Goal: Transaction & Acquisition: Purchase product/service

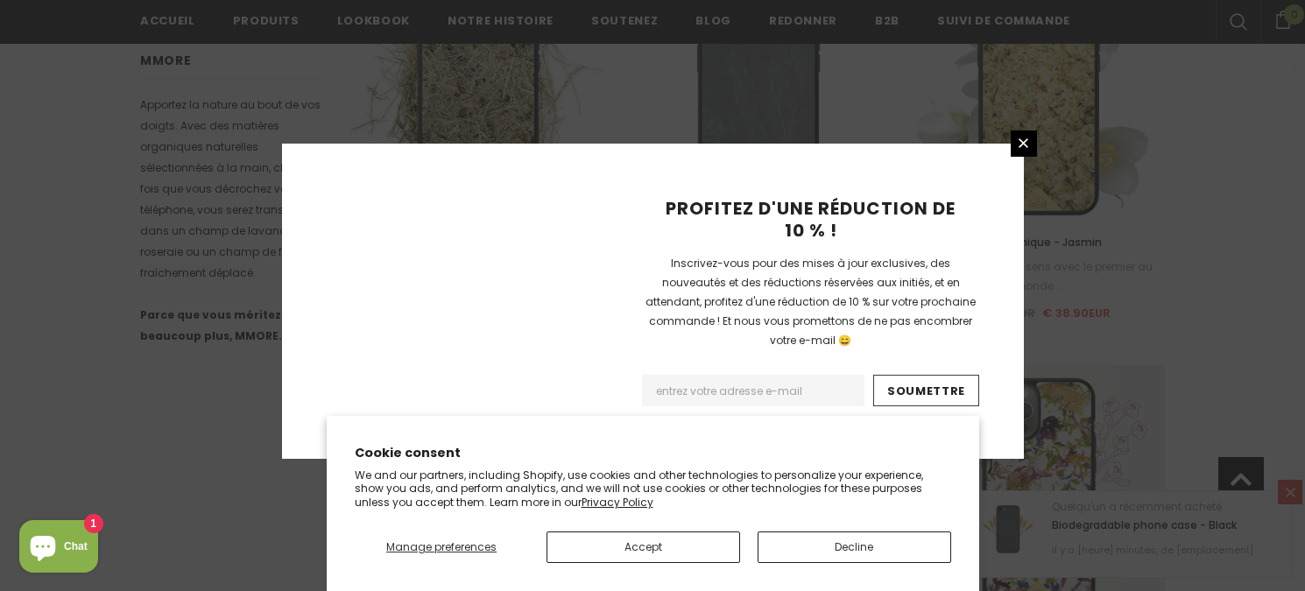
scroll to position [2159, 0]
